Goal: Navigation & Orientation: Go to known website

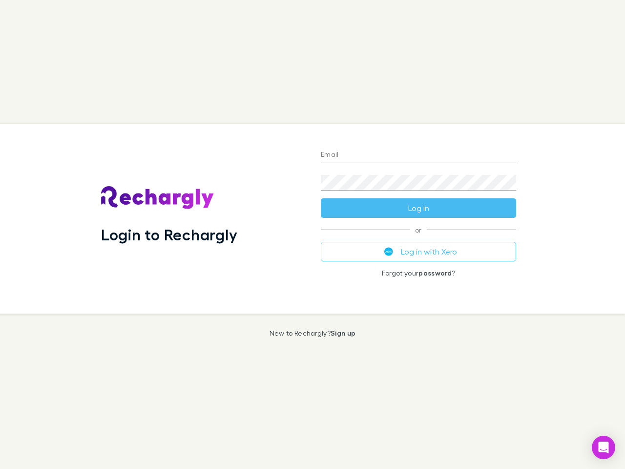
click at [312, 234] on div "Login to Rechargly" at bounding box center [203, 218] width 220 height 189
click at [418, 155] on input "Email" at bounding box center [418, 155] width 195 height 16
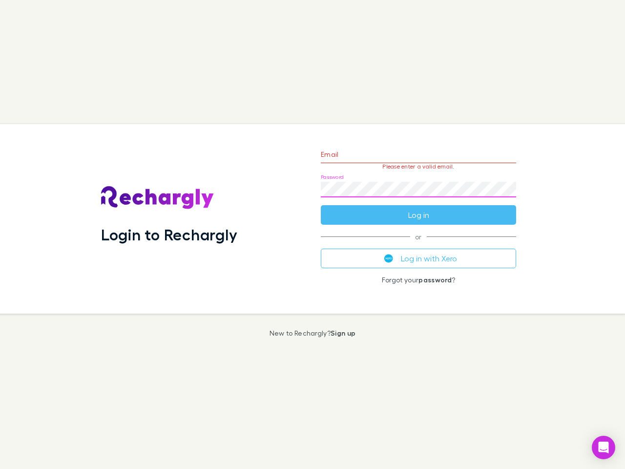
click at [418, 208] on form "Email Please enter a valid email. Password Log in" at bounding box center [418, 182] width 195 height 85
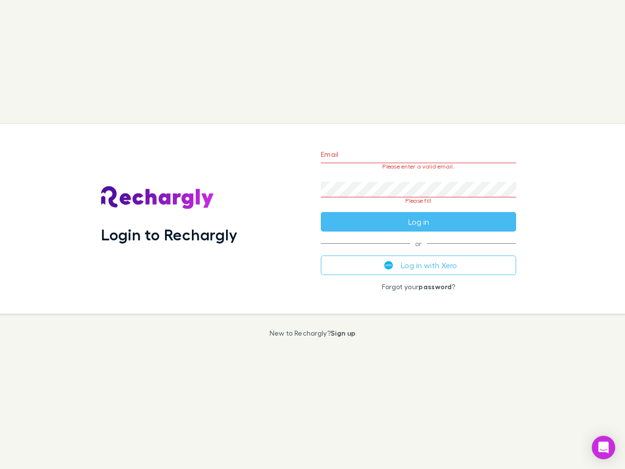
click at [418, 251] on div "Email Please enter a valid email. Password Please fill Log in or Log in with Xe…" at bounding box center [418, 218] width 211 height 189
click at [603, 447] on icon "Open Intercom Messenger" at bounding box center [603, 447] width 10 height 12
